Goal: Information Seeking & Learning: Stay updated

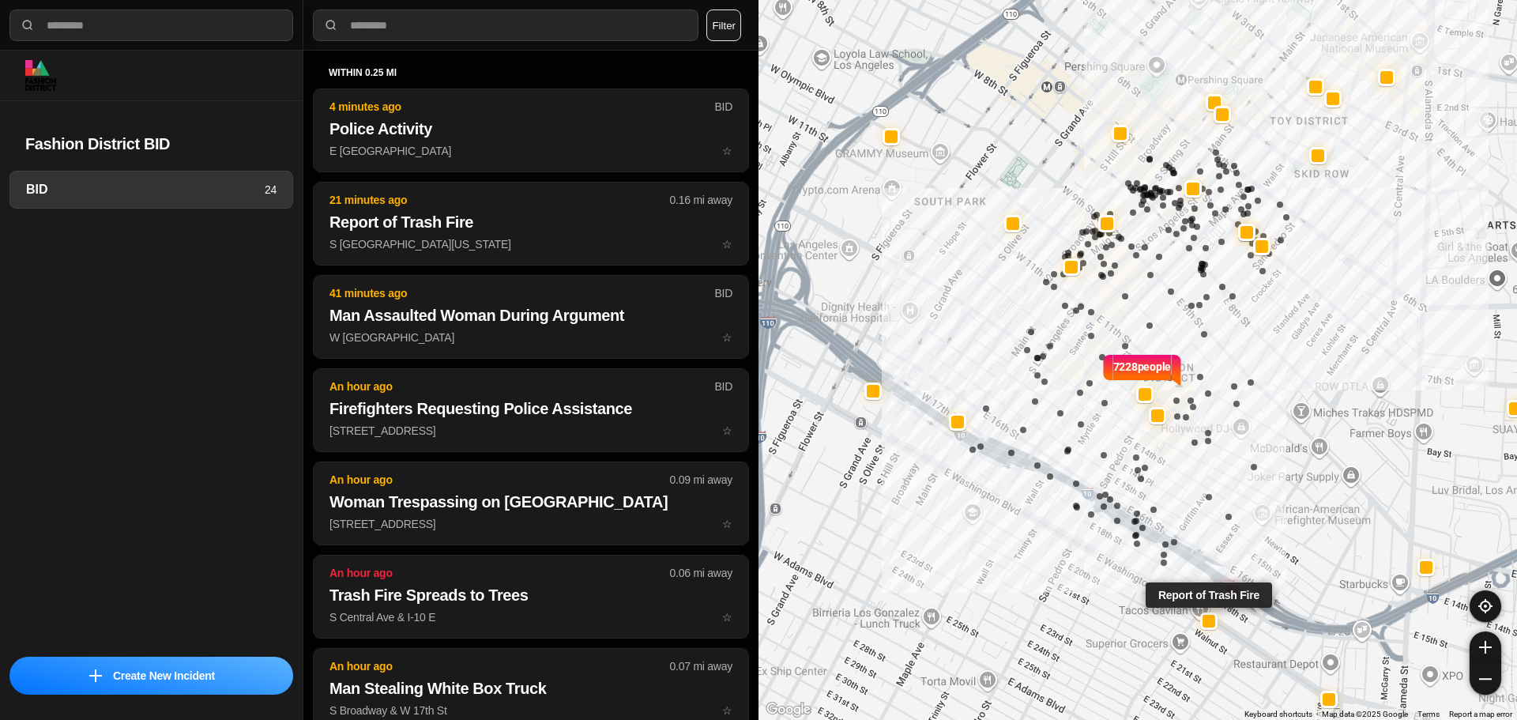
select select "*"
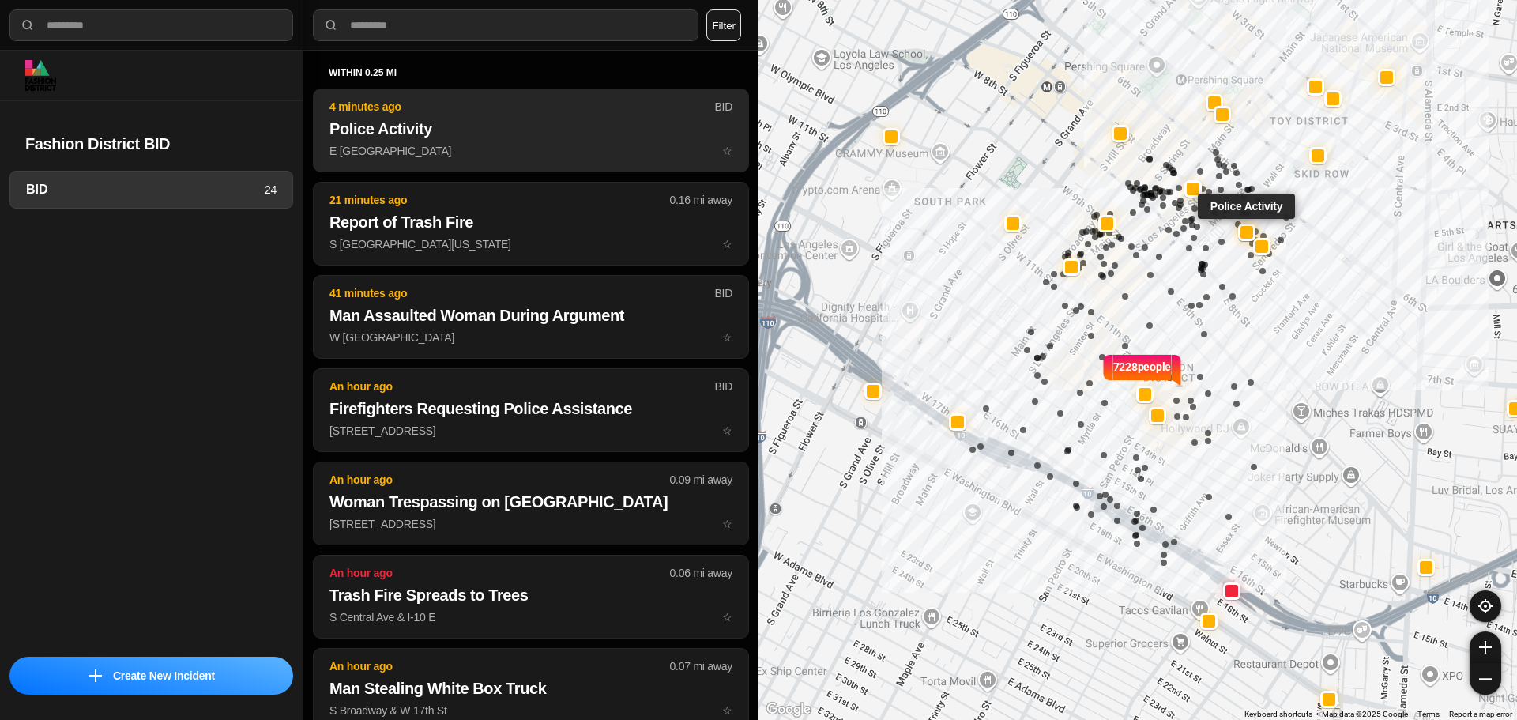
click at [541, 133] on h2 "Police Activity" at bounding box center [530, 129] width 403 height 22
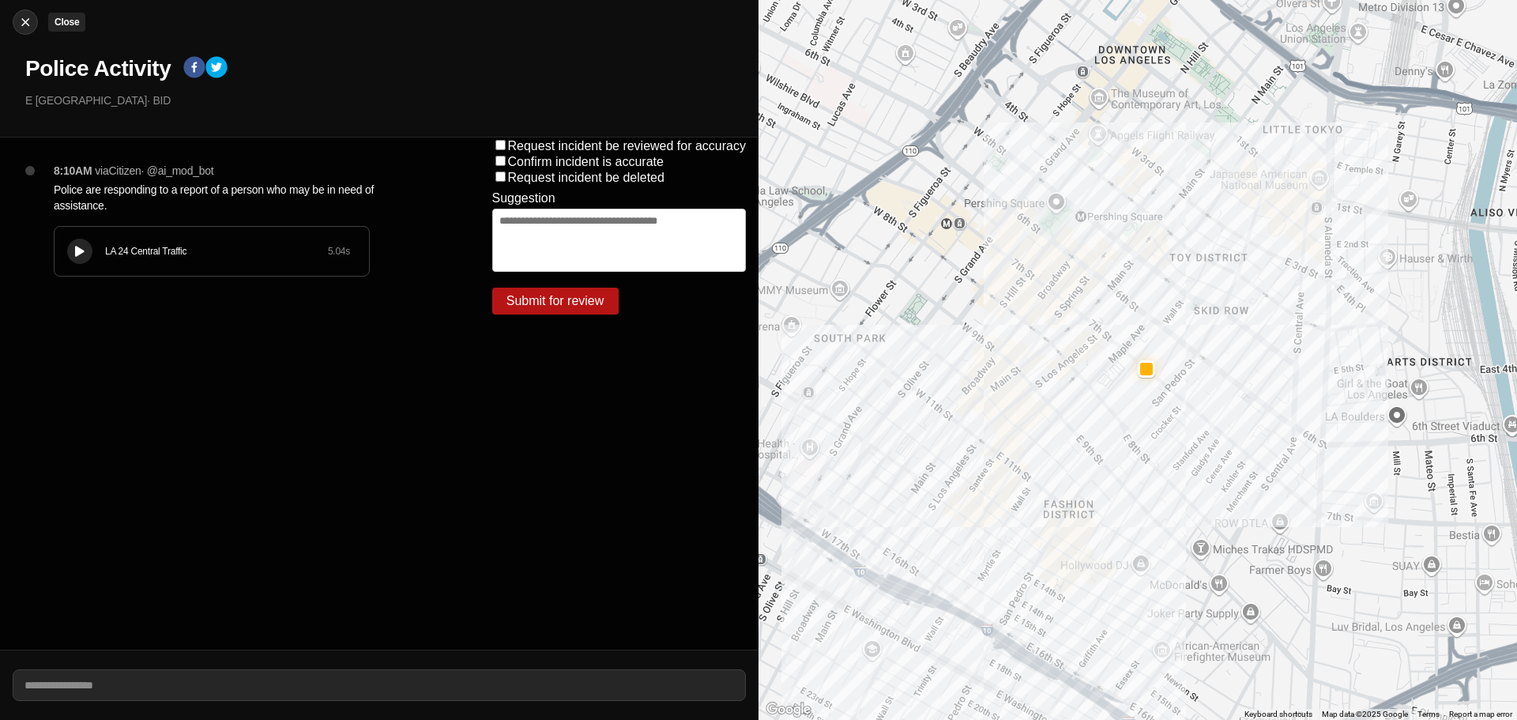
click at [24, 18] on img at bounding box center [25, 22] width 16 height 16
select select "*"
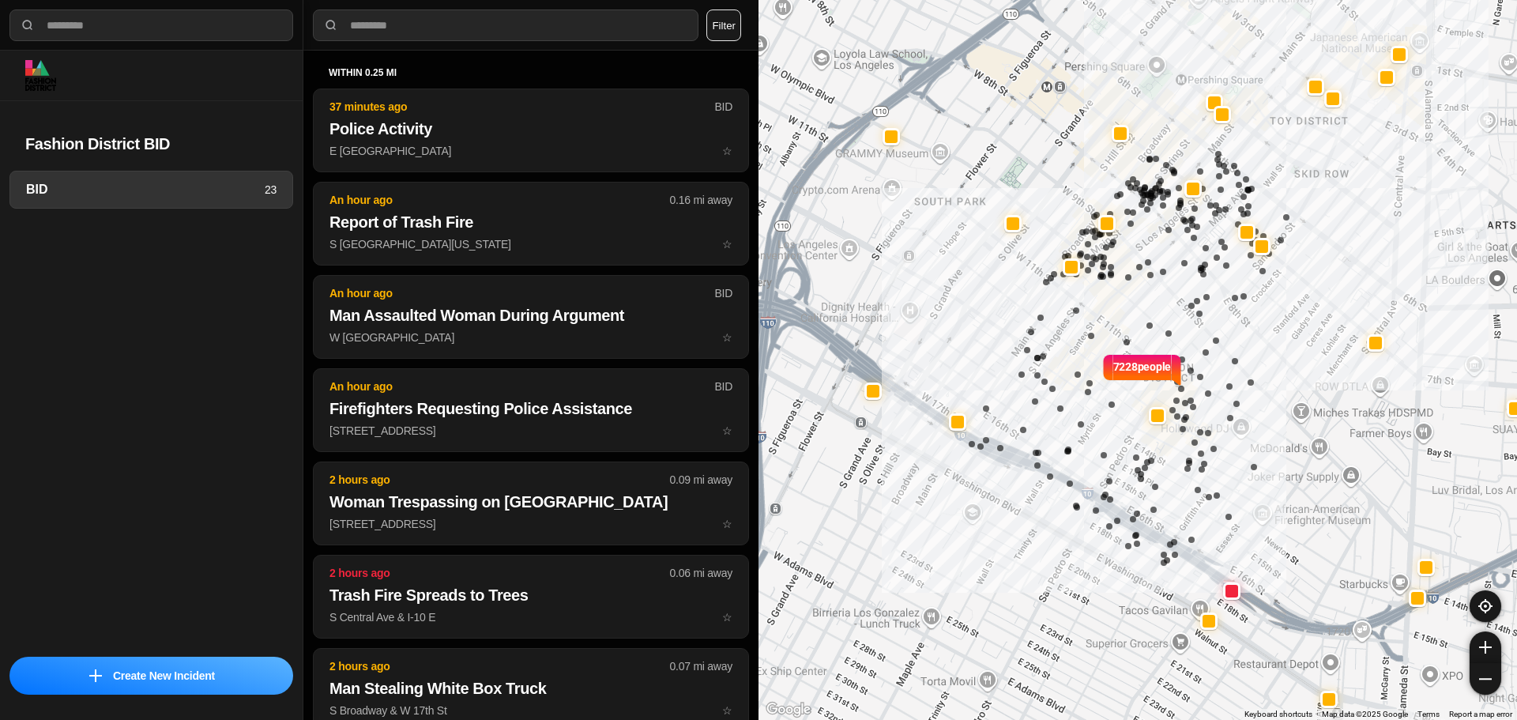
select select "*"
